Goal: Use online tool/utility: Utilize a website feature to perform a specific function

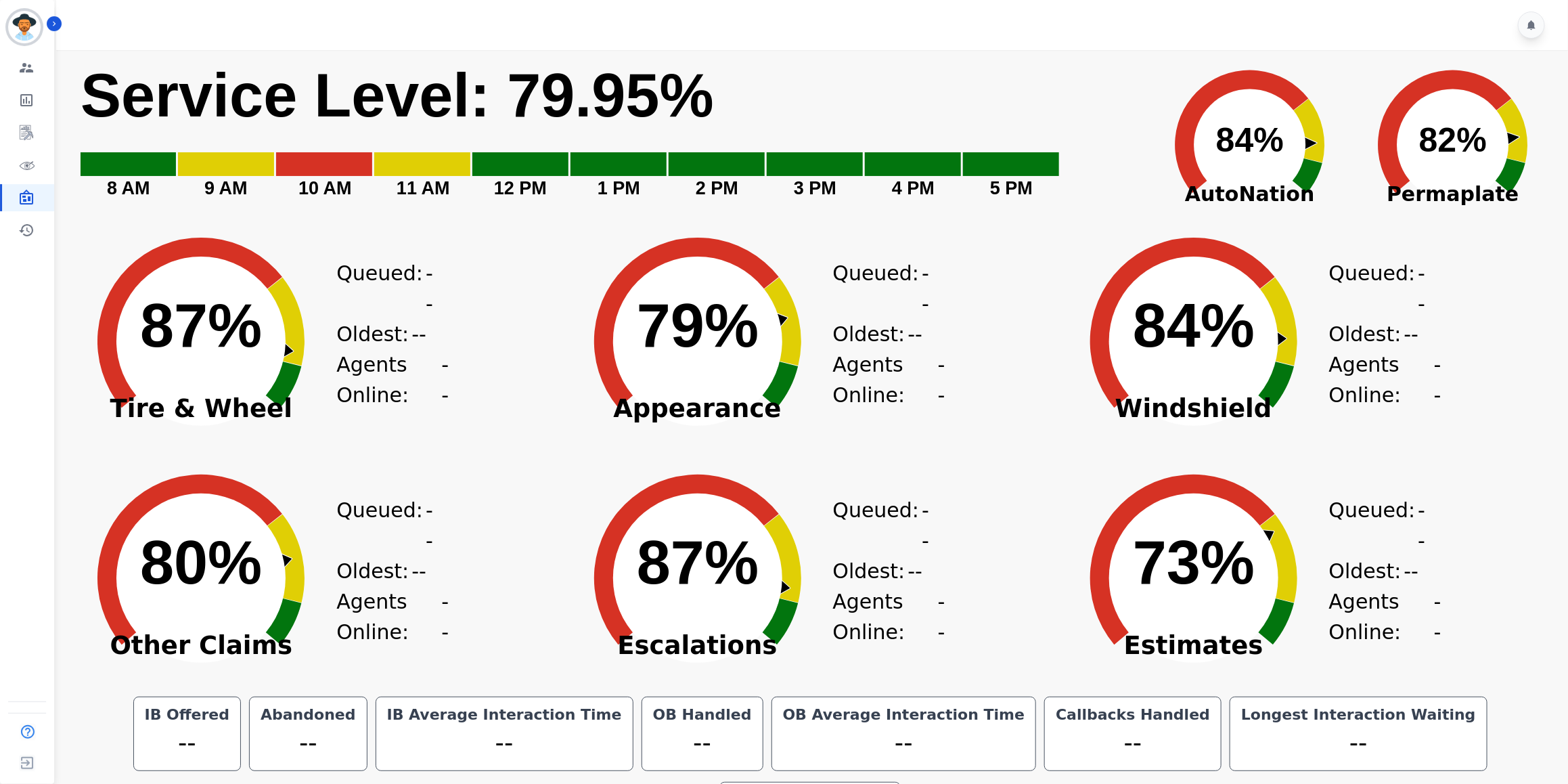
click at [533, 32] on div at bounding box center [814, 25] width 1516 height 50
